Goal: Obtain resource: Download file/media

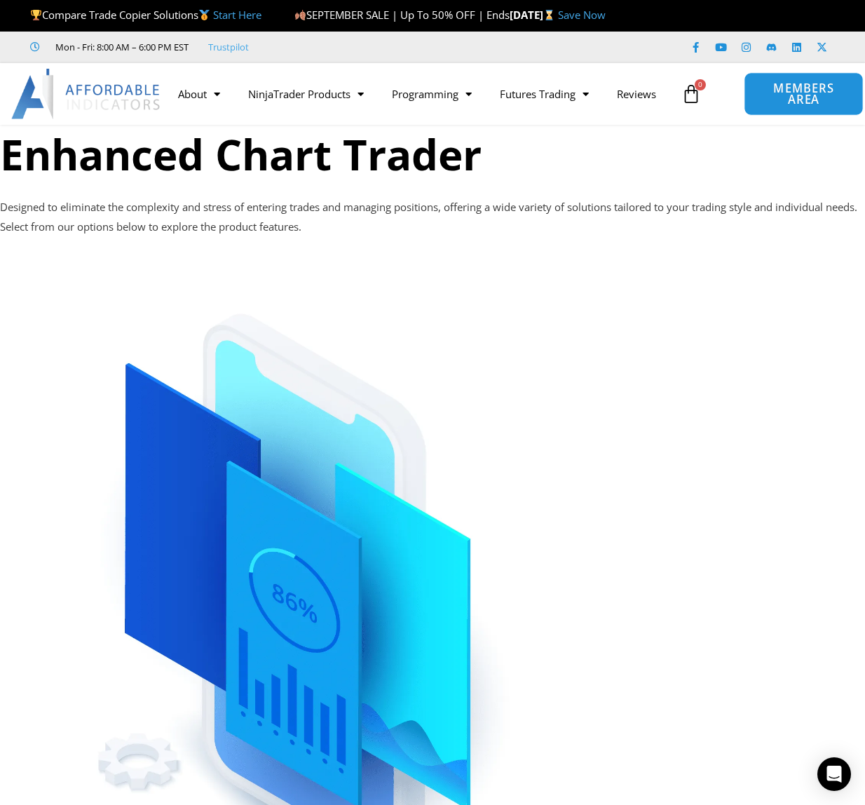
click at [808, 93] on span "MEMBERS AREA" at bounding box center [803, 94] width 87 height 23
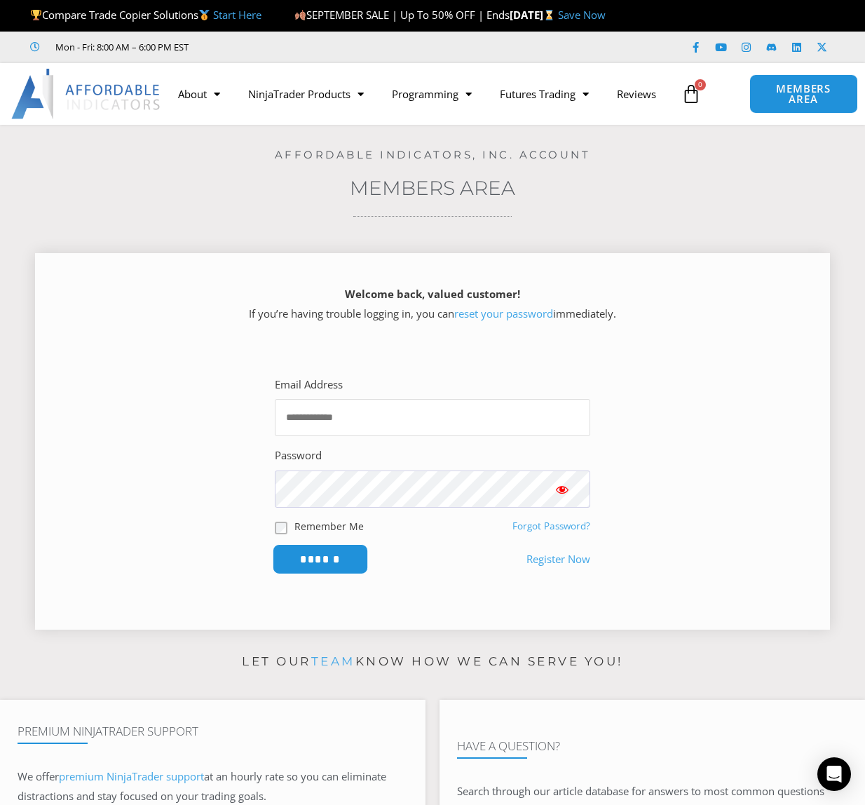
type input "**********"
click at [334, 562] on input "******" at bounding box center [321, 559] width 96 height 30
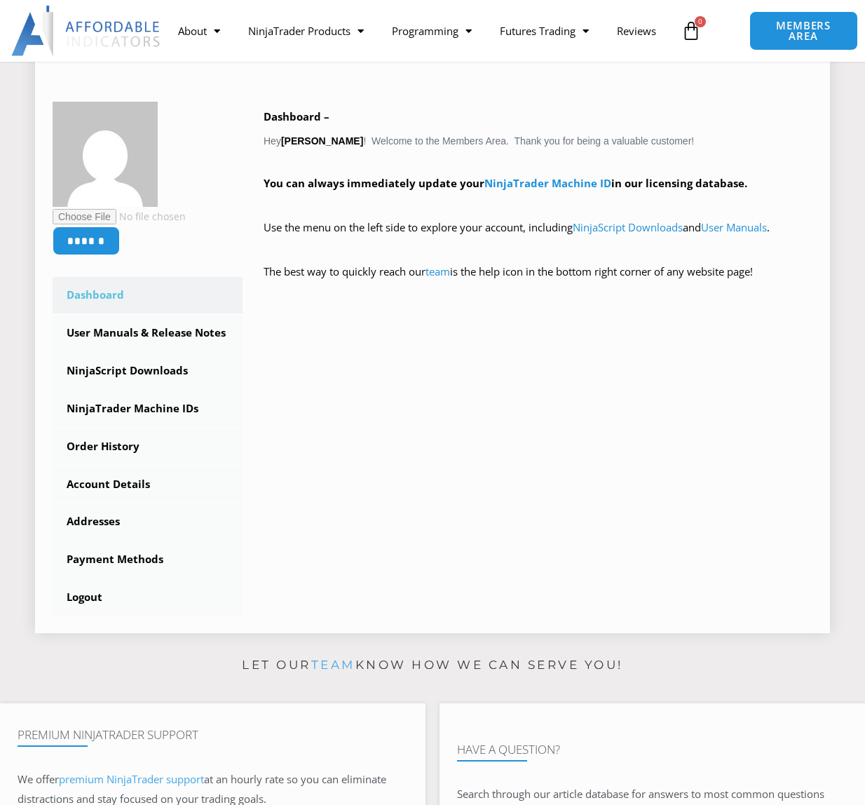
scroll to position [210, 0]
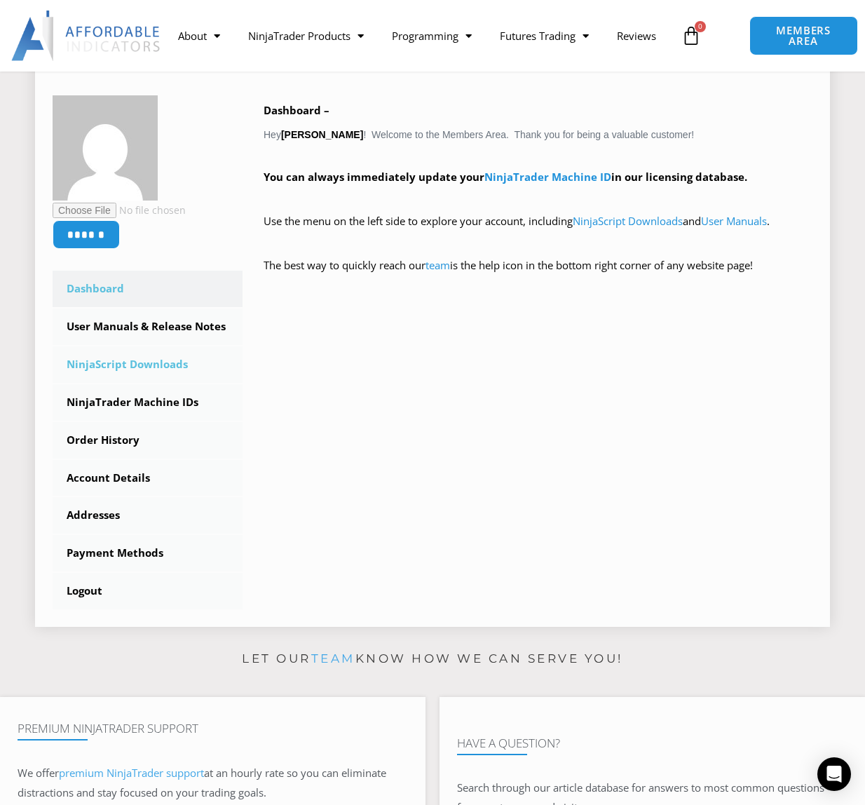
click at [145, 366] on link "NinjaScript Downloads" at bounding box center [148, 364] width 190 height 36
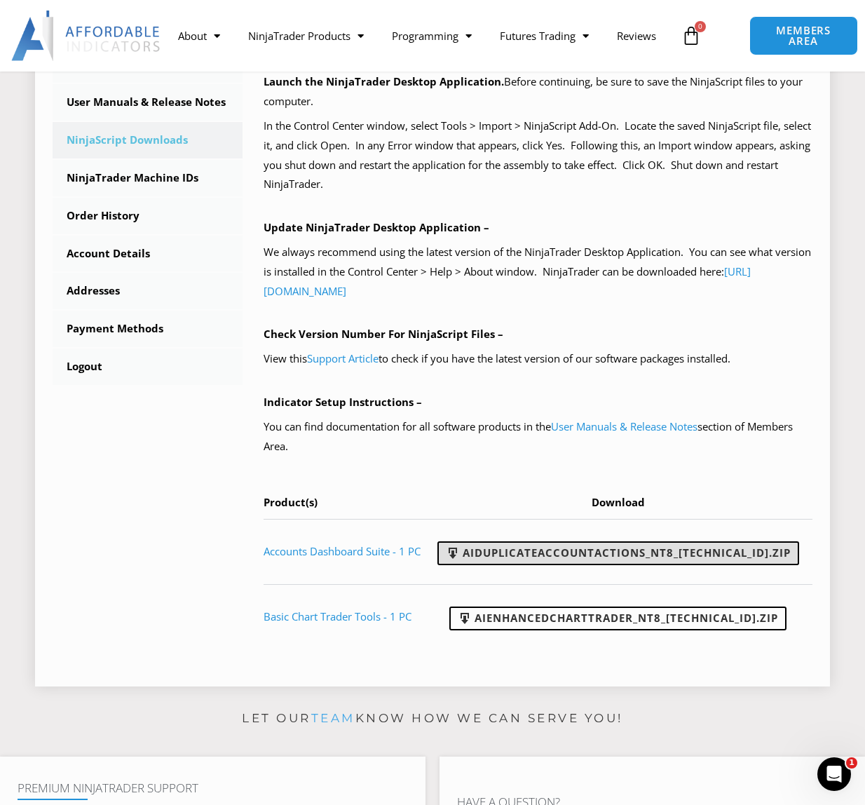
click at [636, 557] on link "AIDuplicateAccountActions_NT8_25.10.2.1.zip" at bounding box center [618, 553] width 362 height 24
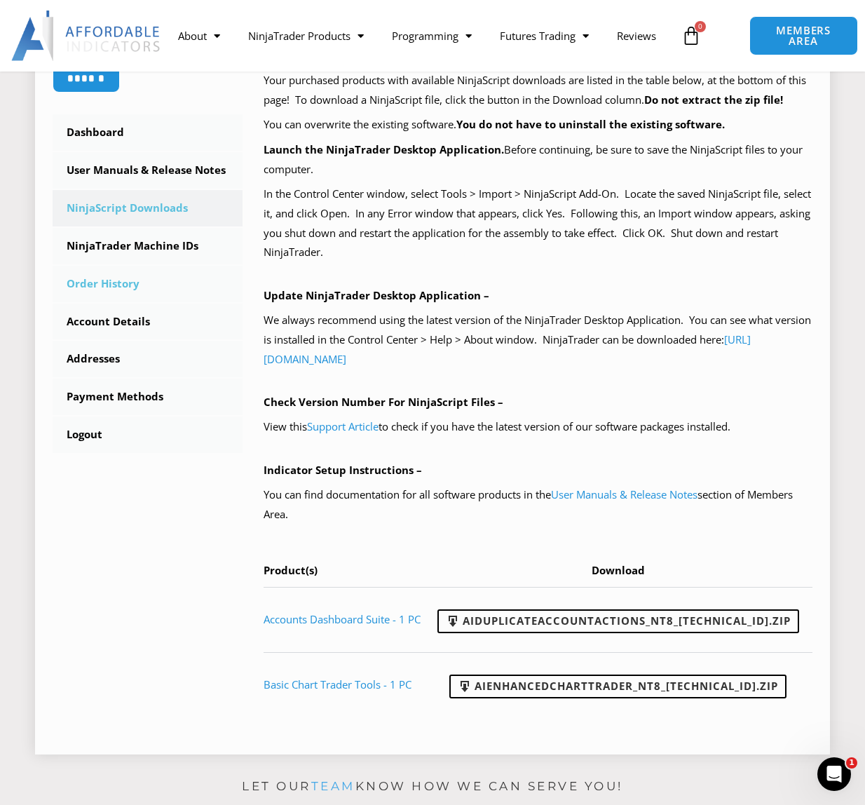
scroll to position [351, 0]
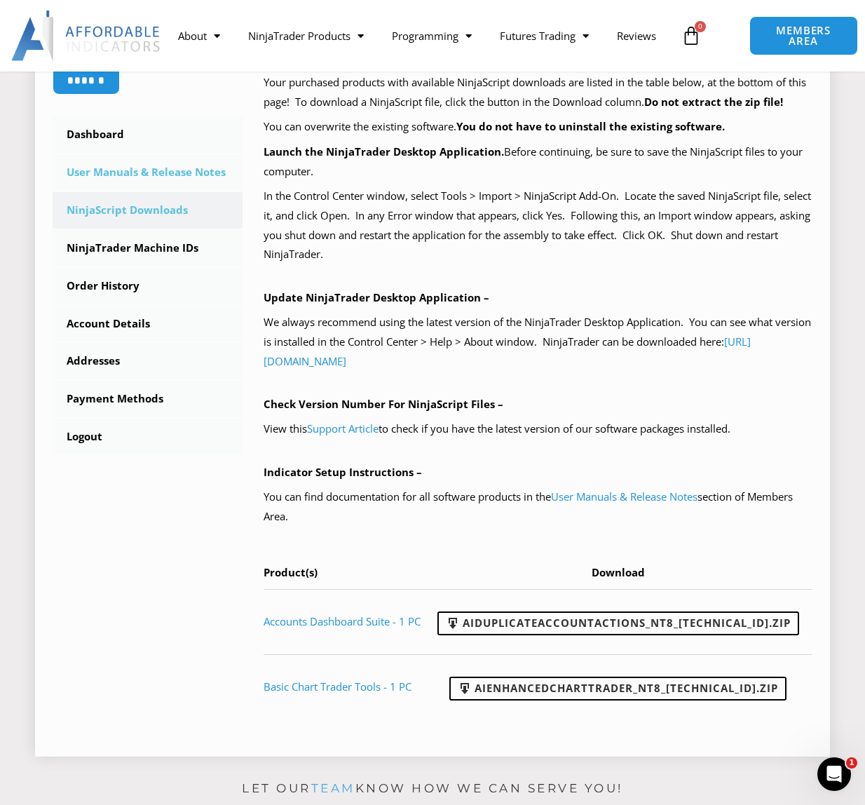
click at [170, 176] on link "User Manuals & Release Notes" at bounding box center [148, 172] width 190 height 36
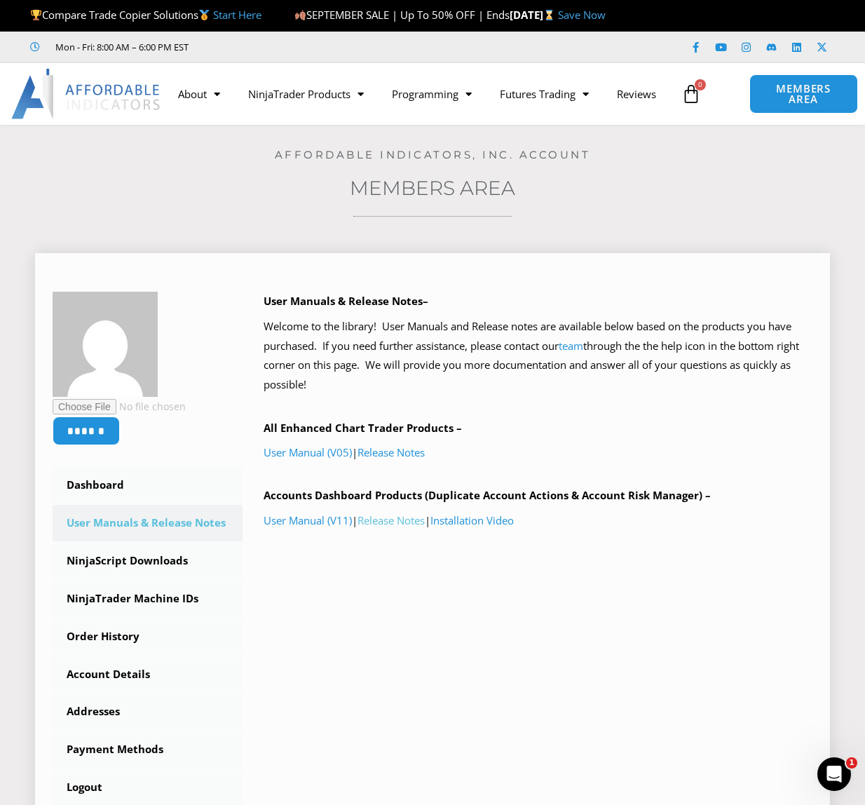
click at [406, 523] on link "Release Notes" at bounding box center [391, 520] width 67 height 14
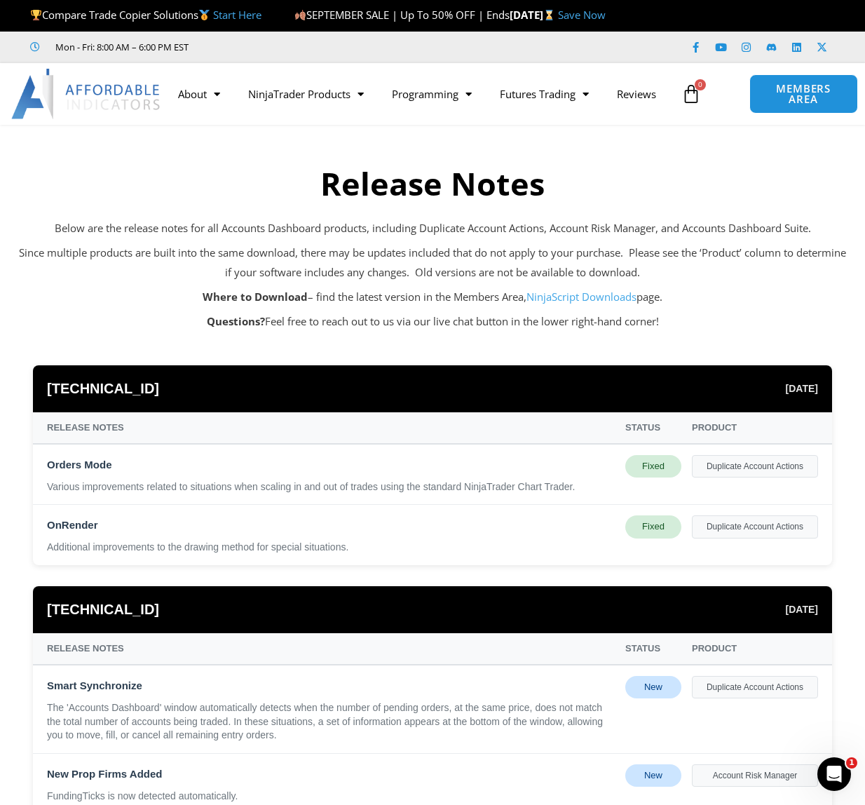
click at [423, 494] on div "Various improvements related to situations when scaling in and out of trades us…" at bounding box center [331, 487] width 568 height 14
click at [60, 392] on span "[TECHNICAL_ID]" at bounding box center [103, 389] width 112 height 26
